Goal: Task Accomplishment & Management: Manage account settings

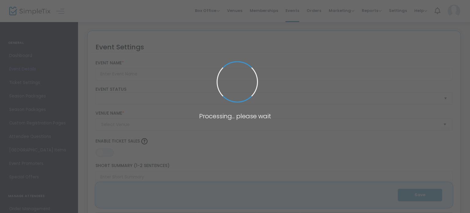
type input "High Holy Days 2025: [PERSON_NAME][GEOGRAPHIC_DATA]"
type textarea "Change This"
type input "Buy Tickets"
checkbox input "true"
type input "[PERSON_NAME][GEOGRAPHIC_DATA][PERSON_NAME]"
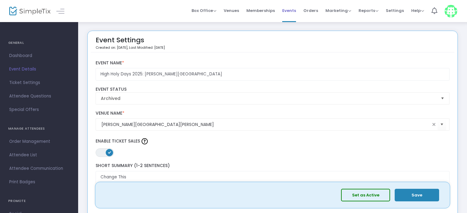
click at [290, 7] on span "Events" at bounding box center [289, 11] width 14 height 16
